Goal: Task Accomplishment & Management: Use online tool/utility

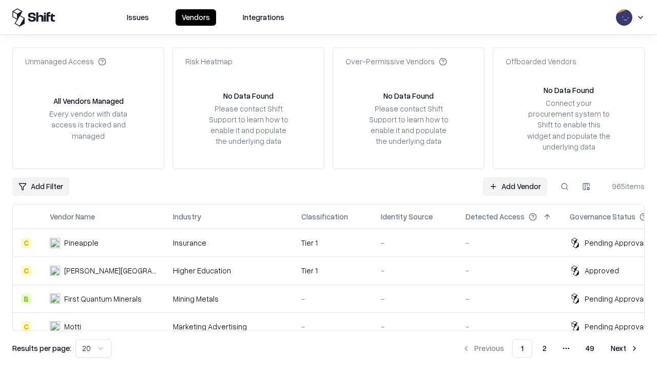
click at [515, 186] on link "Add Vendor" at bounding box center [515, 186] width 64 height 18
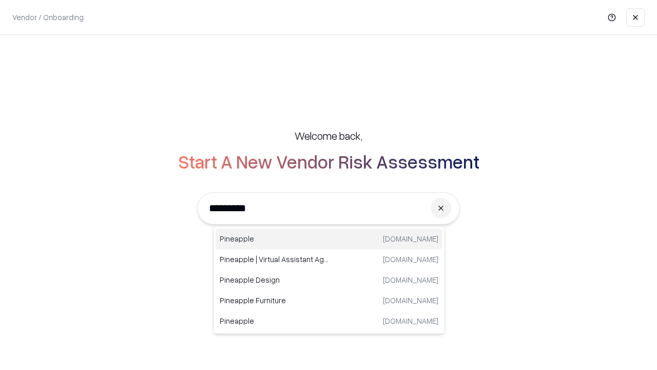
click at [329, 239] on div "Pineapple [DOMAIN_NAME]" at bounding box center [329, 239] width 227 height 21
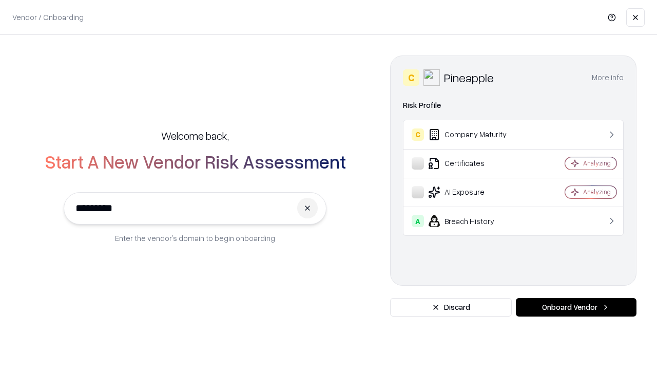
type input "*********"
click at [576, 307] on button "Onboard Vendor" at bounding box center [576, 307] width 121 height 18
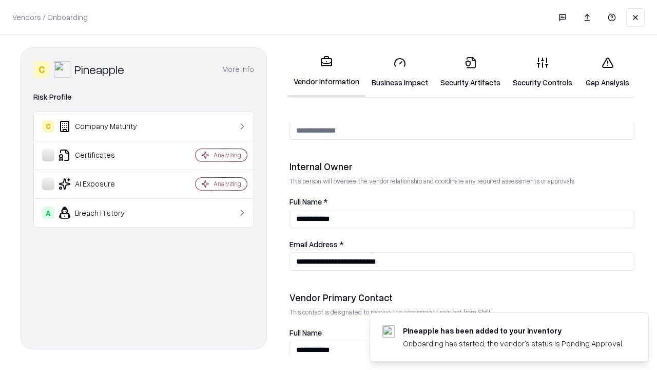
scroll to position [532, 0]
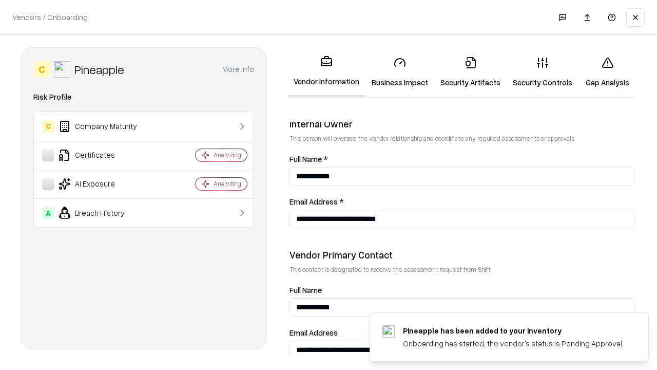
click at [400, 72] on link "Business Impact" at bounding box center [400, 72] width 69 height 48
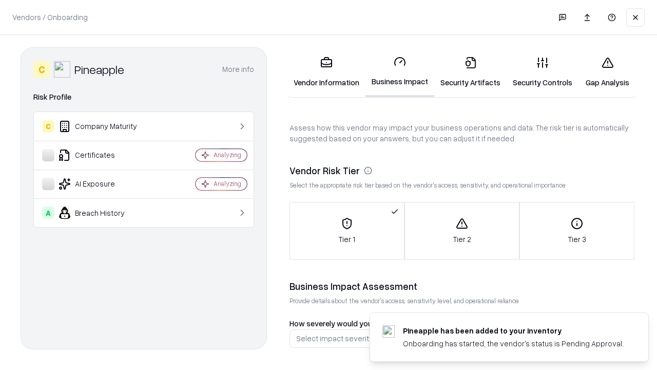
click at [470, 72] on link "Security Artifacts" at bounding box center [471, 72] width 72 height 48
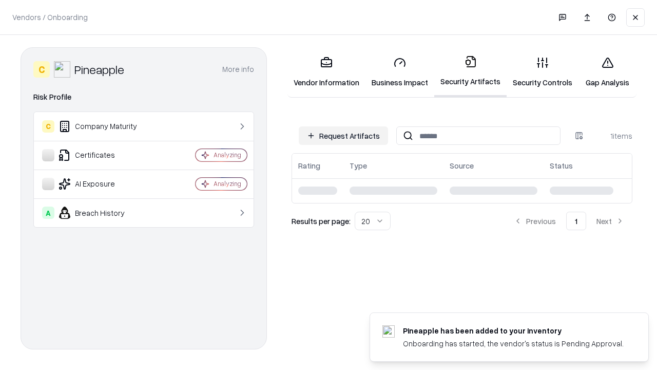
click at [344, 136] on button "Request Artifacts" at bounding box center [343, 135] width 89 height 18
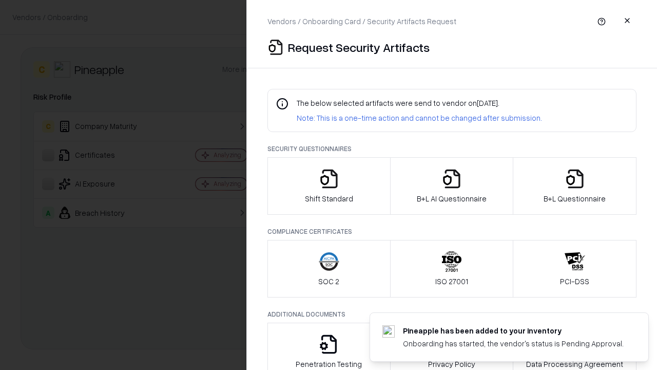
click at [329, 186] on icon "button" at bounding box center [329, 178] width 21 height 21
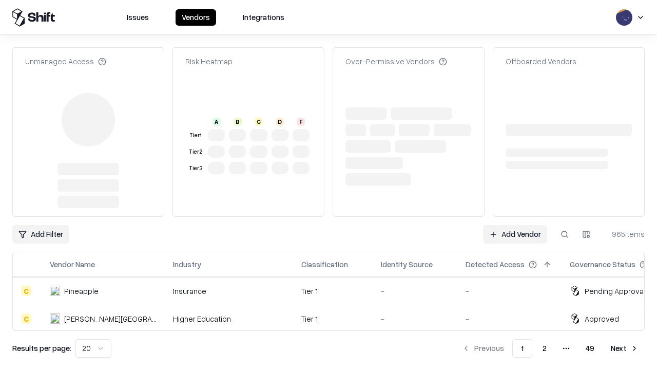
click at [515, 225] on link "Add Vendor" at bounding box center [515, 234] width 64 height 18
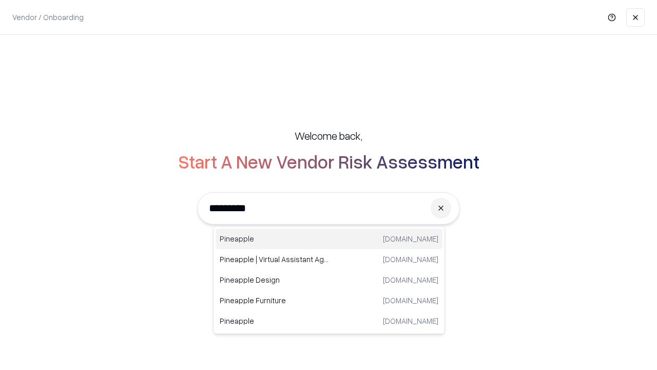
click at [329, 239] on div "Pineapple [DOMAIN_NAME]" at bounding box center [329, 239] width 227 height 21
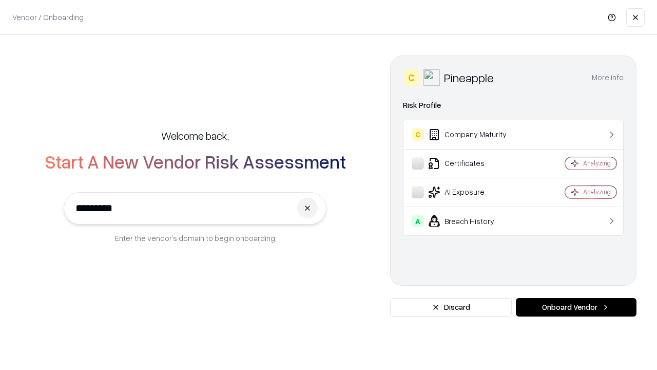
type input "*********"
click at [576, 307] on button "Onboard Vendor" at bounding box center [576, 307] width 121 height 18
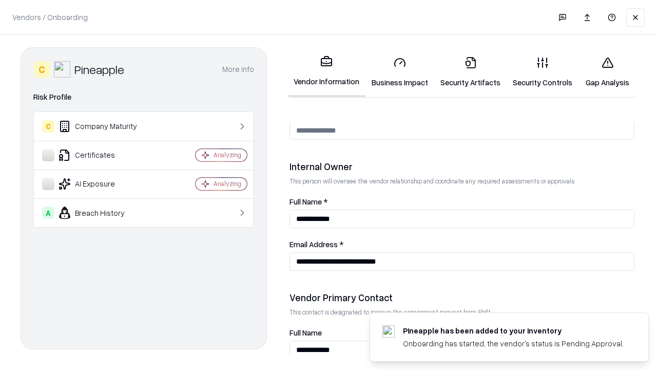
scroll to position [532, 0]
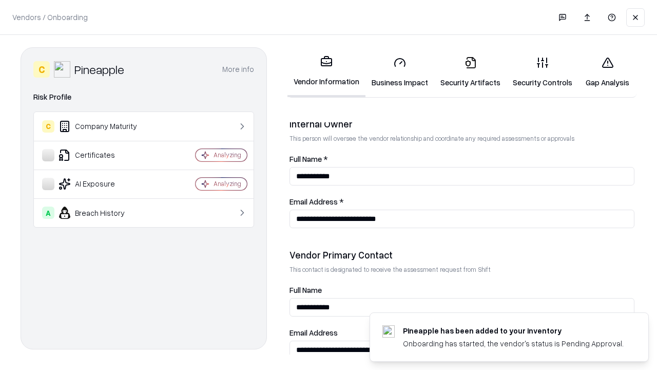
click at [608, 72] on link "Gap Analysis" at bounding box center [608, 72] width 58 height 48
